Goal: Connect with others: Connect with other users

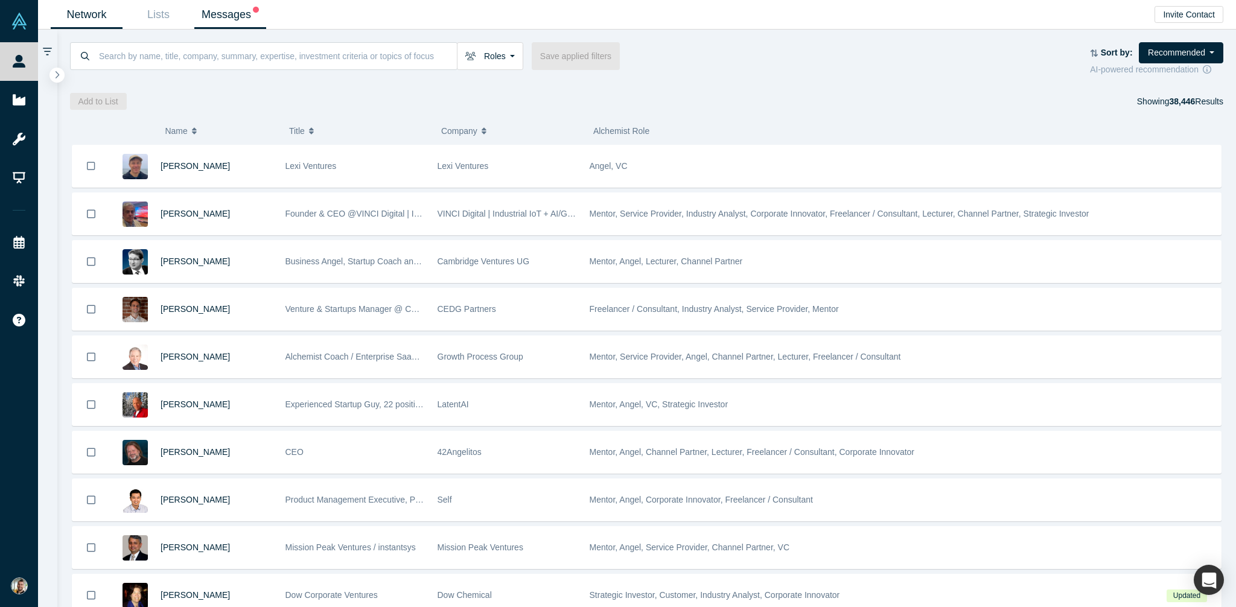
click at [229, 18] on link "Messages" at bounding box center [230, 15] width 72 height 28
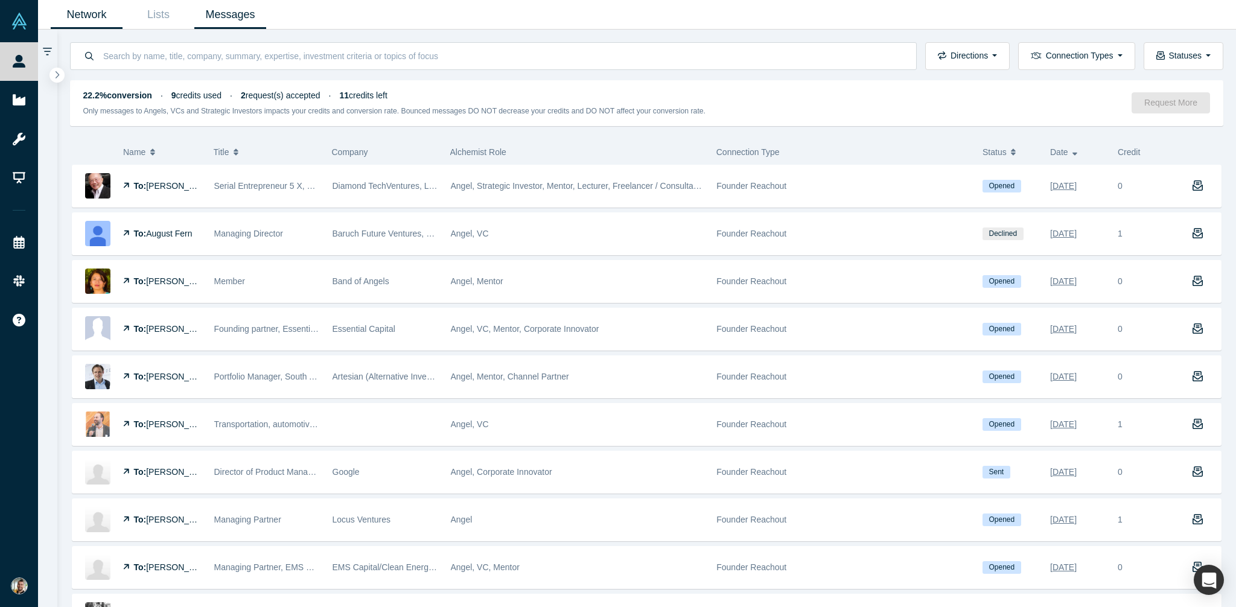
click at [92, 14] on link "Network" at bounding box center [87, 15] width 72 height 28
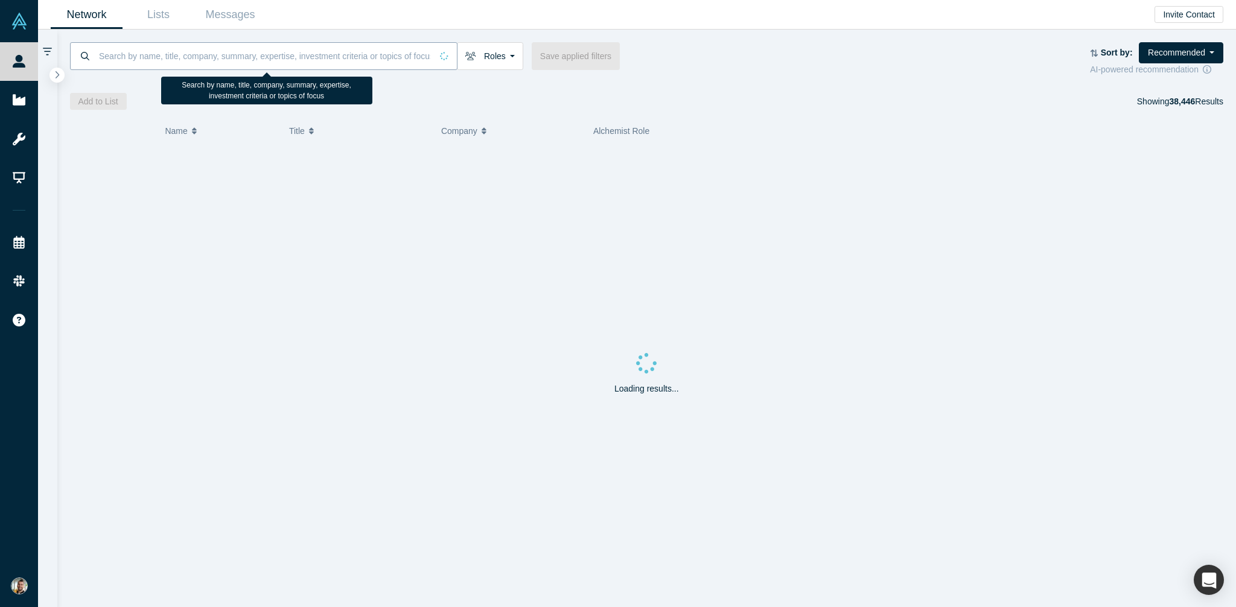
click at [246, 60] on input at bounding box center [265, 56] width 334 height 28
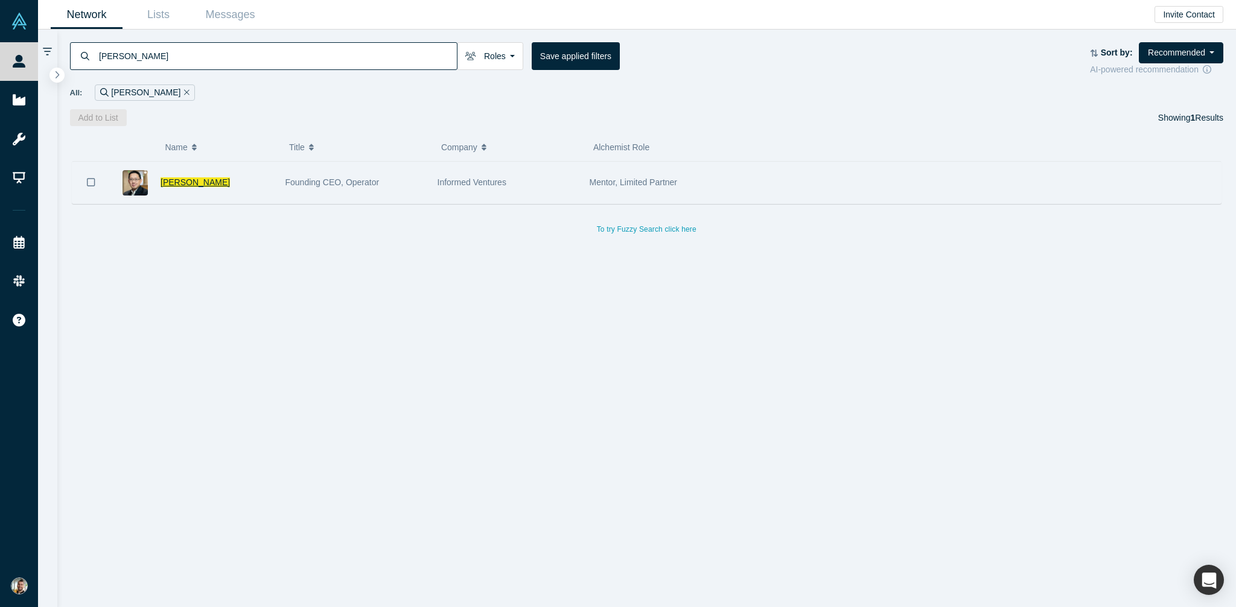
type input "khim lee"
click at [184, 185] on span "[PERSON_NAME]" at bounding box center [195, 182] width 69 height 10
